Goal: Navigation & Orientation: Find specific page/section

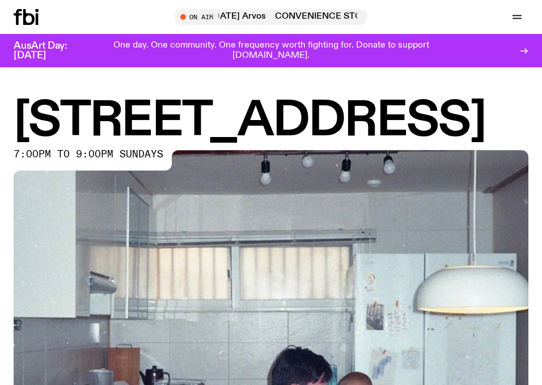
scroll to position [467, 0]
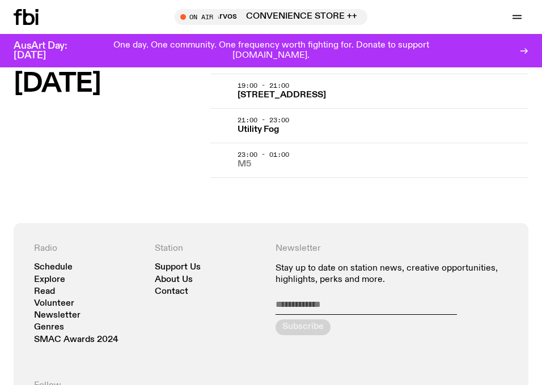
scroll to position [2730, 0]
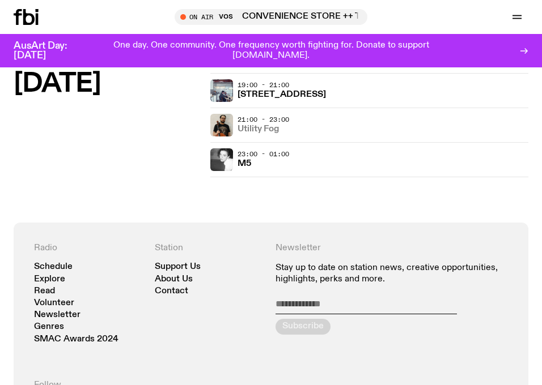
click at [259, 131] on h3 "Utility Fog" at bounding box center [257, 129] width 41 height 9
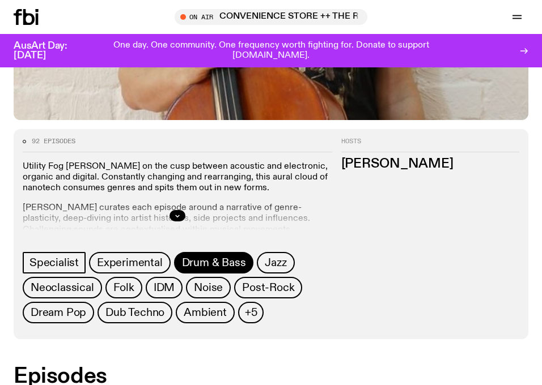
scroll to position [443, 0]
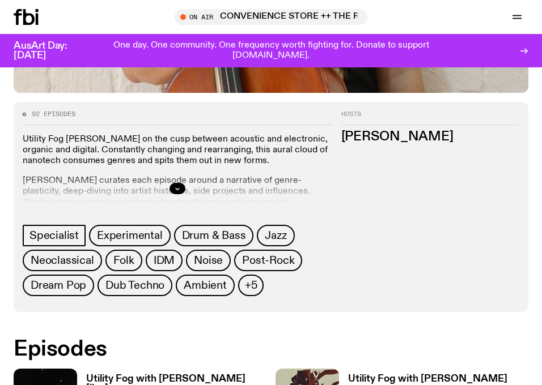
click at [169, 197] on div at bounding box center [177, 189] width 309 height 36
click at [172, 192] on button "button" at bounding box center [177, 188] width 16 height 11
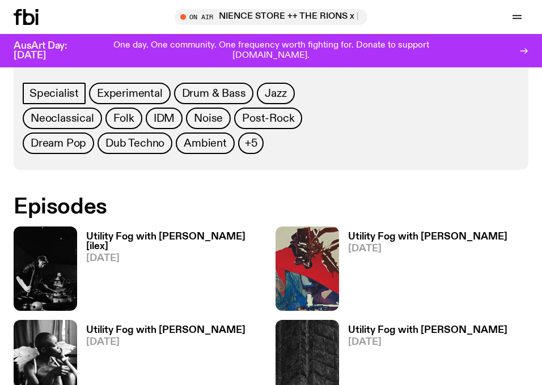
scroll to position [859, 0]
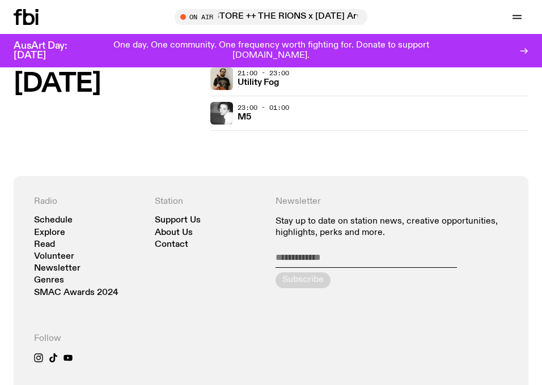
scroll to position [2775, 0]
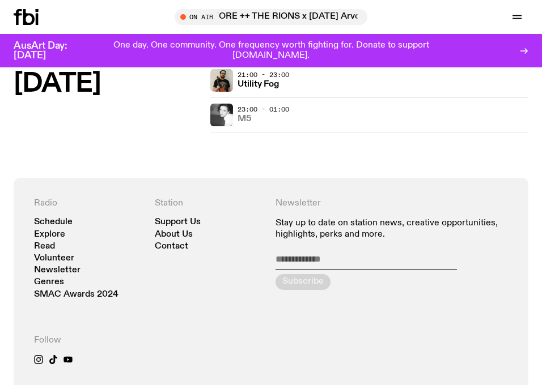
click at [248, 119] on h3 "M5" at bounding box center [244, 119] width 14 height 9
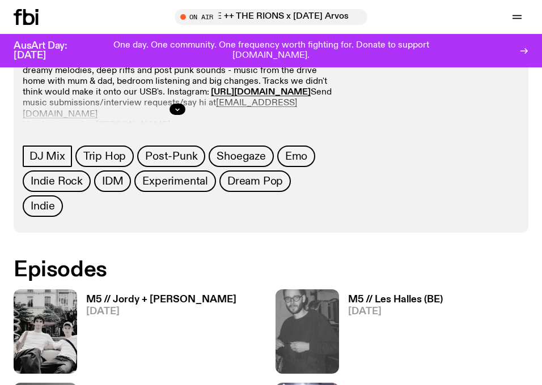
scroll to position [524, 0]
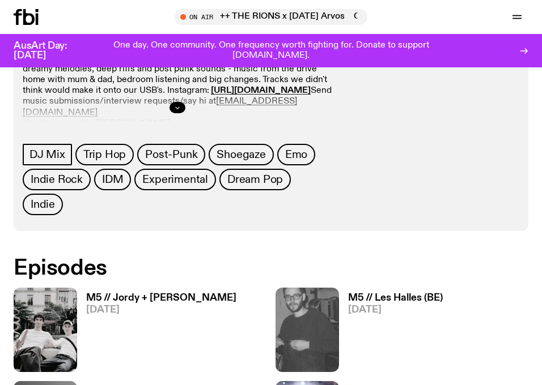
click at [174, 108] on button "button" at bounding box center [177, 107] width 16 height 11
